Goal: Find contact information: Obtain details needed to contact an individual or organization

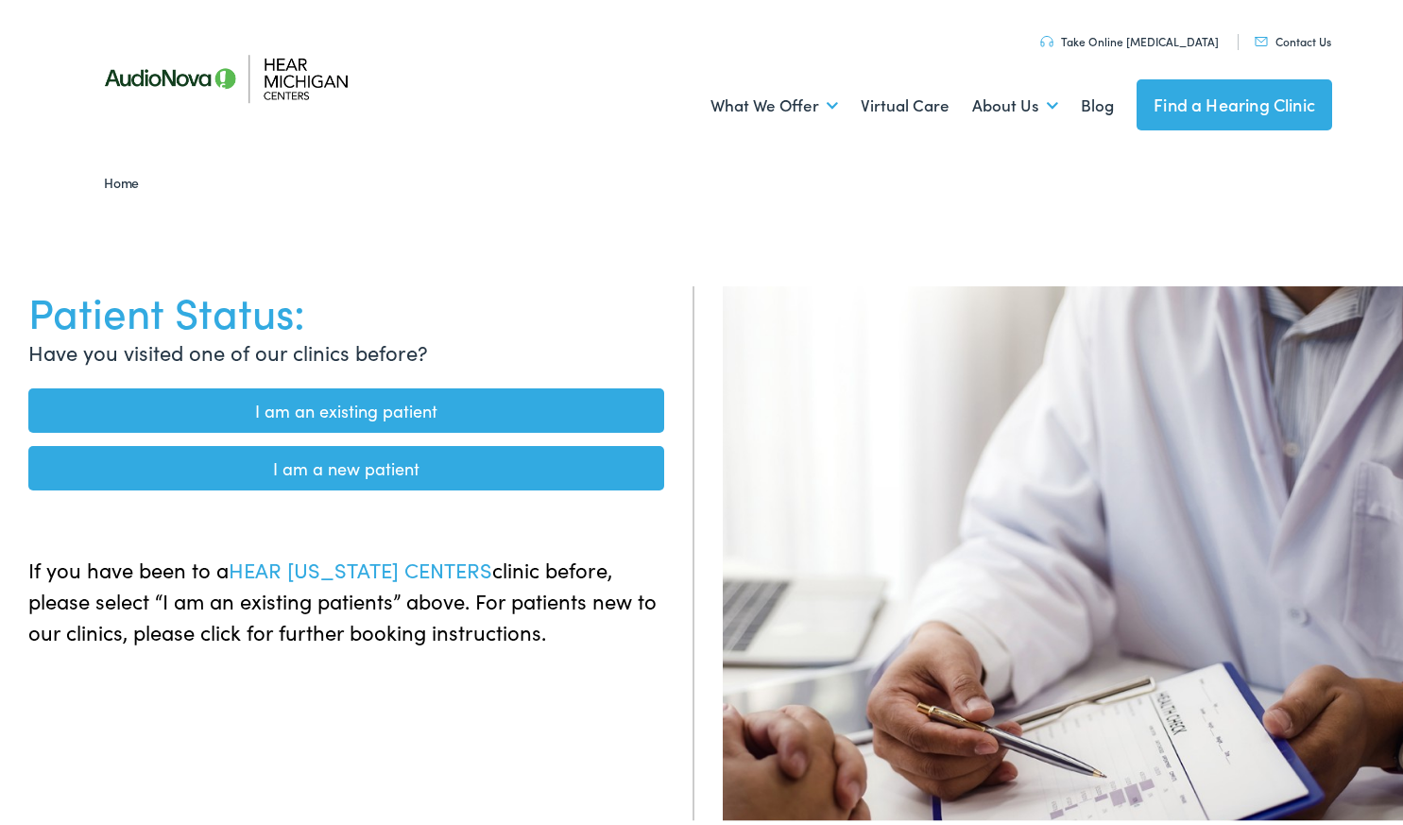
click at [1292, 35] on link "Contact Us" at bounding box center [1292, 37] width 77 height 16
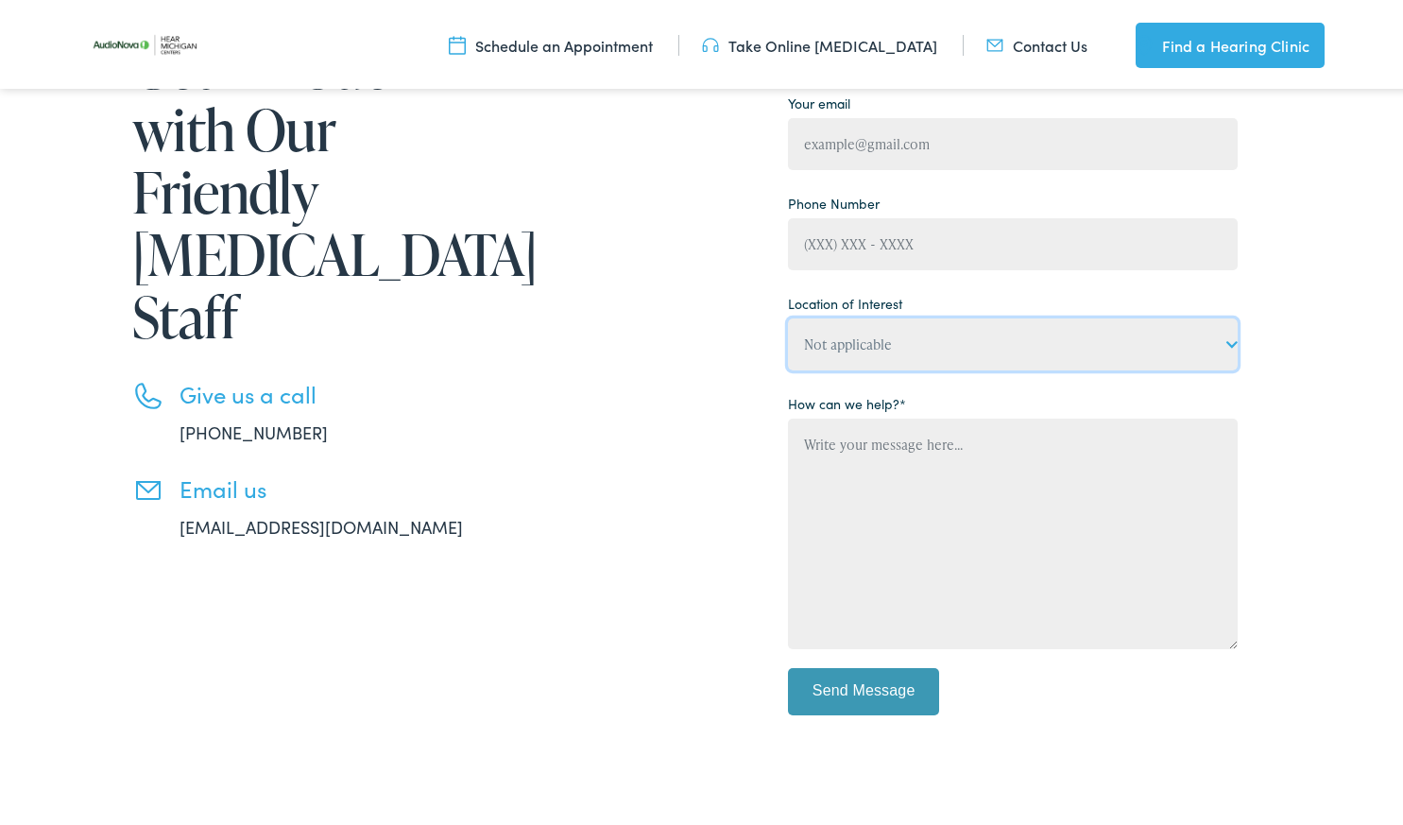
click at [994, 340] on select "Not applicable Hear [US_STATE] Centers, [GEOGRAPHIC_DATA] Hear [US_STATE] Cente…" at bounding box center [1013, 341] width 450 height 52
select select "Hear [US_STATE] Centers, Sturgis"
click at [788, 364] on select "Not applicable Hear [US_STATE] Centers, [GEOGRAPHIC_DATA] Hear [US_STATE] Cente…" at bounding box center [1013, 341] width 450 height 52
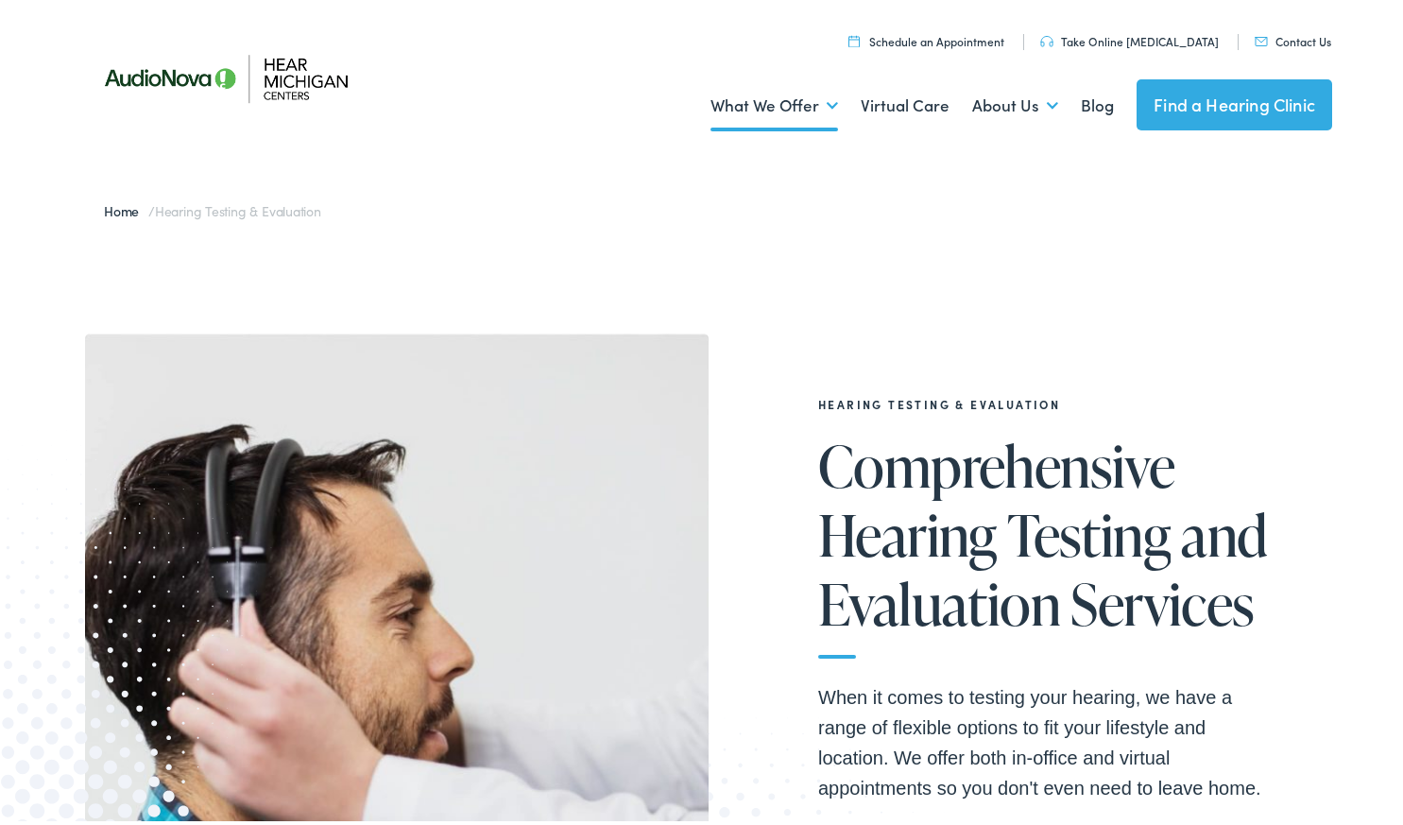
click at [646, 222] on div "Home / Hearing Testing & Evaluation" at bounding box center [708, 207] width 1247 height 57
